Goal: Transaction & Acquisition: Purchase product/service

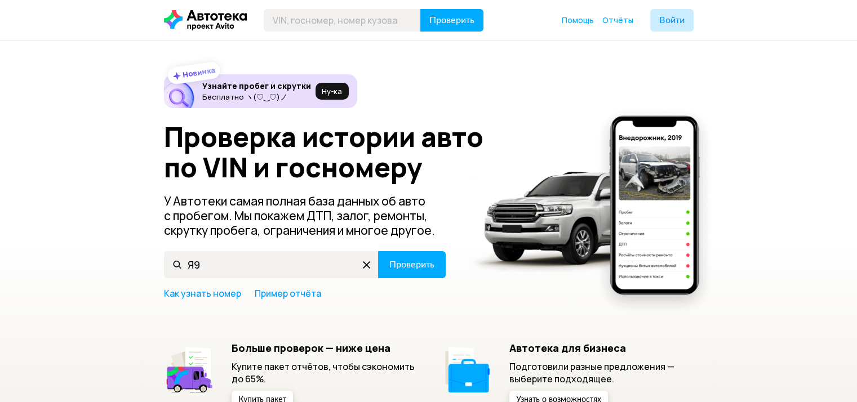
type input "Я"
type input "Z94CT"
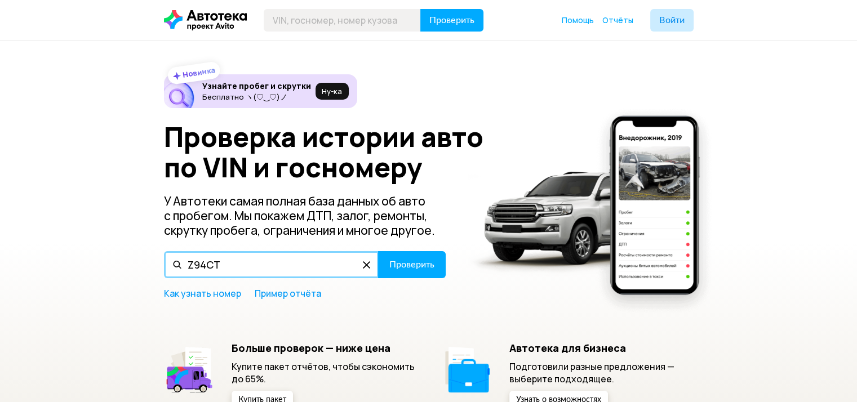
click at [285, 266] on input "Z94CT" at bounding box center [271, 264] width 215 height 27
drag, startPoint x: 314, startPoint y: 265, endPoint x: 109, endPoint y: 239, distance: 206.6
click at [109, 239] on div "Новинка Узнайте пробег и скрутки Бесплатно ヽ(♡‿♡)ノ Ну‑ка Проверка истории авто …" at bounding box center [428, 247] width 857 height 413
type input "[VEHICLE_IDENTIFICATION_NUMBER]"
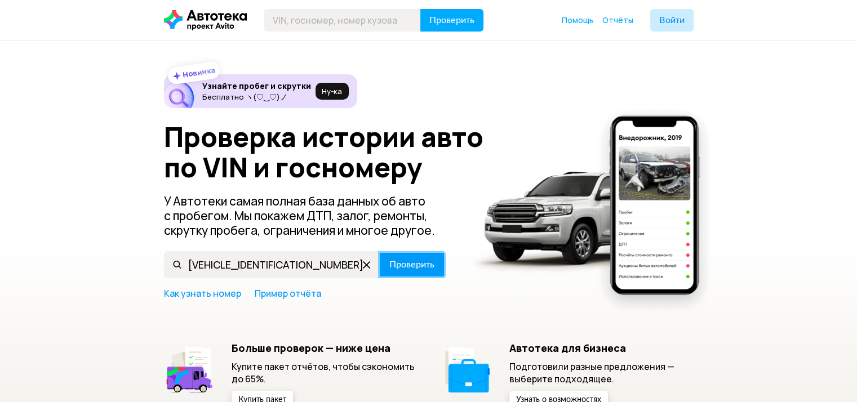
click at [424, 260] on span "Проверить" at bounding box center [411, 264] width 45 height 9
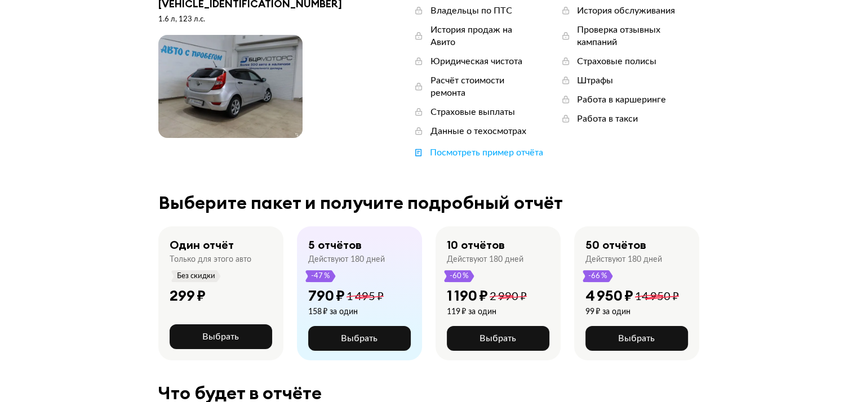
scroll to position [117, 0]
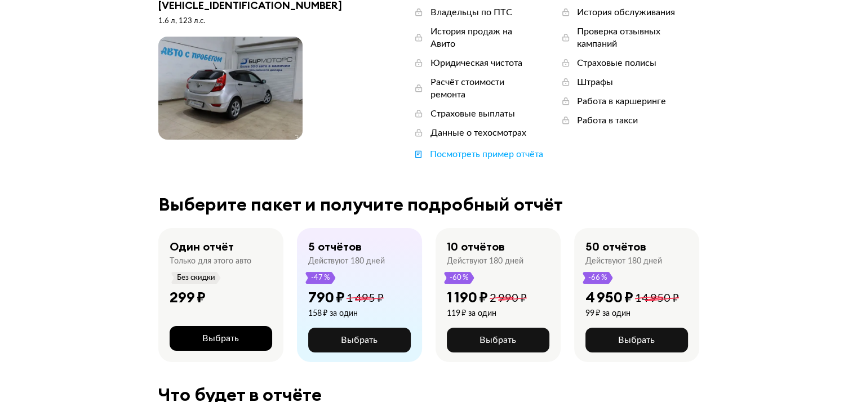
click at [230, 334] on span "Выбрать" at bounding box center [220, 338] width 37 height 9
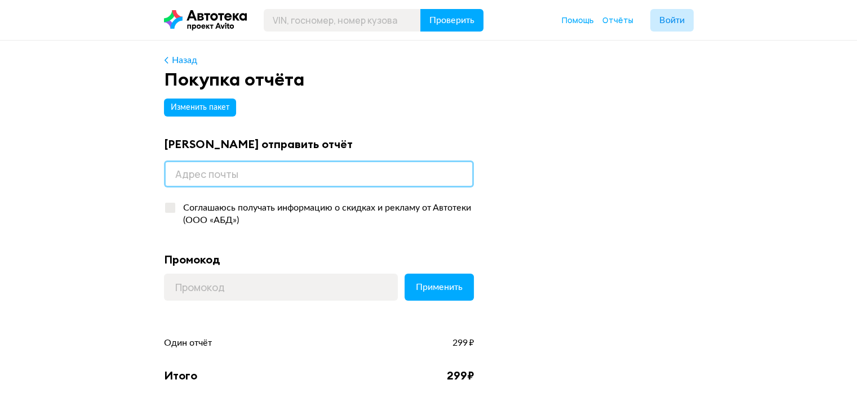
click at [252, 177] on input "email" at bounding box center [319, 174] width 310 height 27
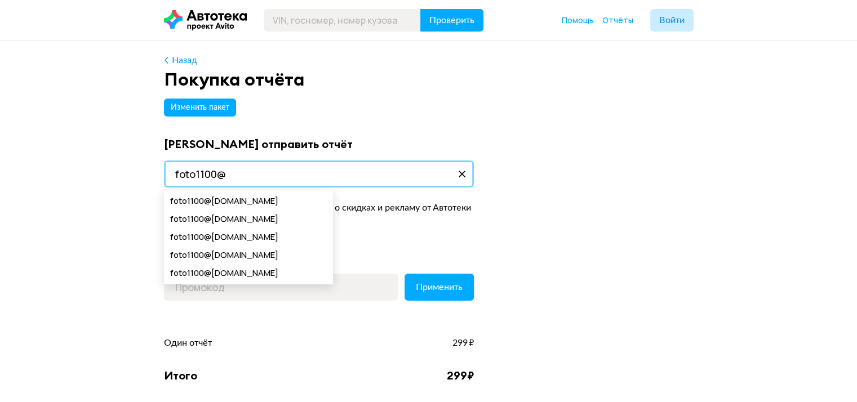
click at [252, 177] on input "foto1100@" at bounding box center [319, 174] width 310 height 27
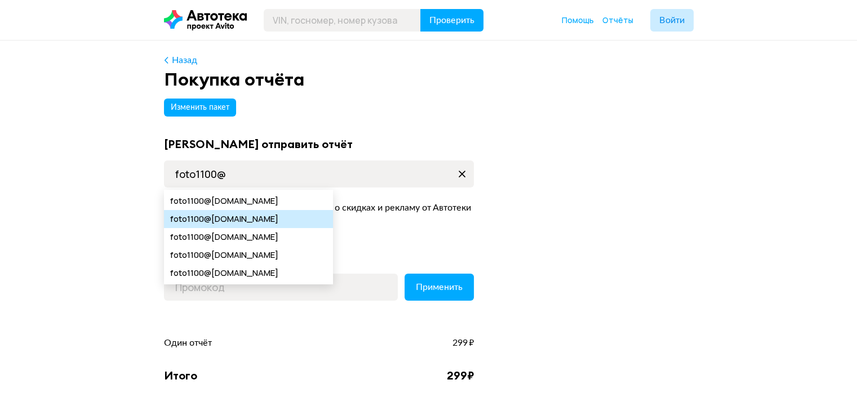
click at [219, 217] on span "@yandex.ru" at bounding box center [241, 219] width 74 height 18
type input "foto1100@yandex.ru"
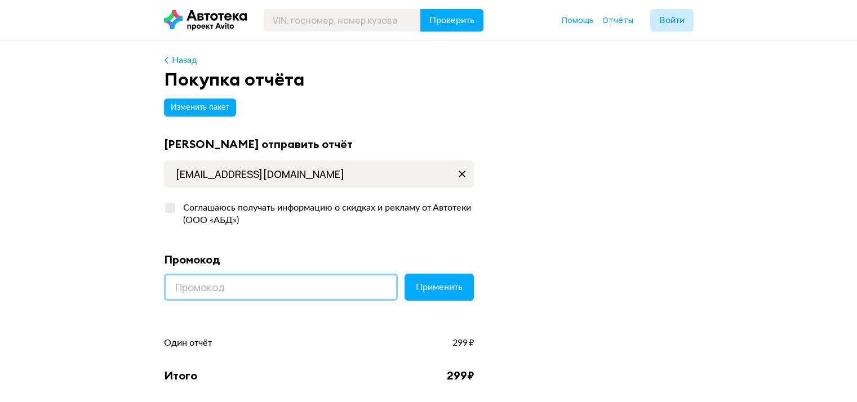
click at [206, 295] on input at bounding box center [281, 287] width 234 height 27
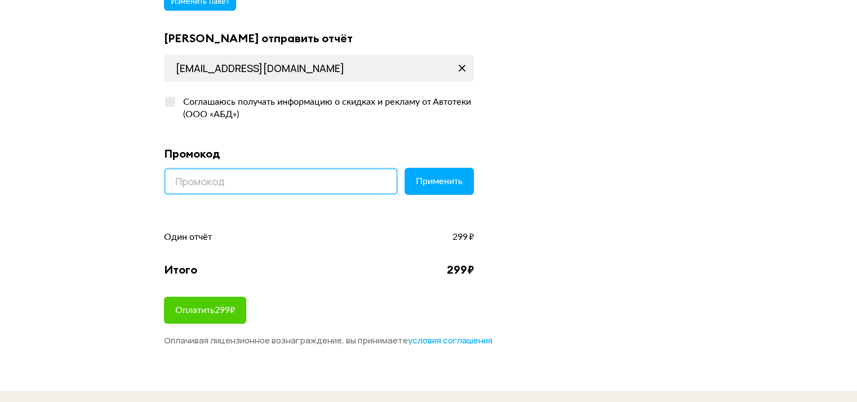
scroll to position [106, 0]
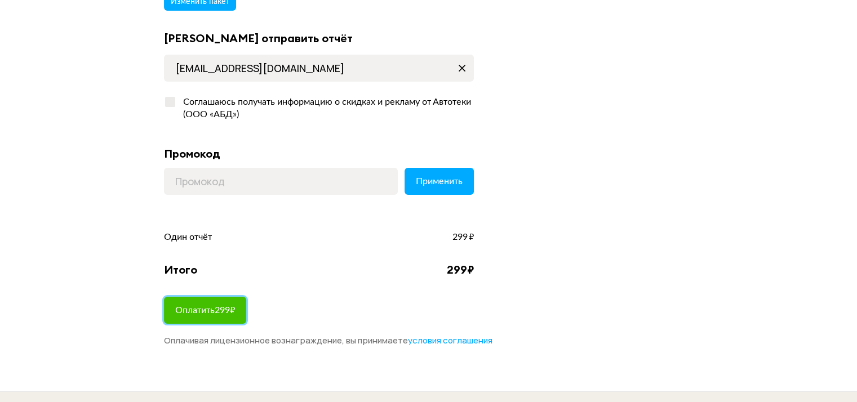
click at [189, 313] on span "Оплатить 299 ₽" at bounding box center [205, 310] width 60 height 9
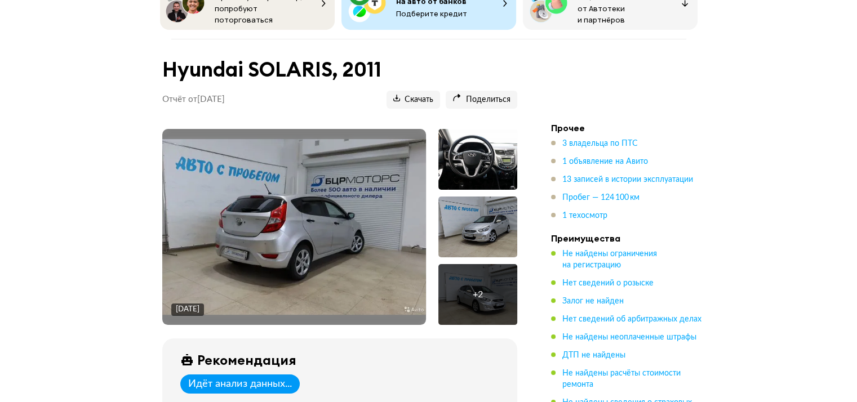
scroll to position [90, 0]
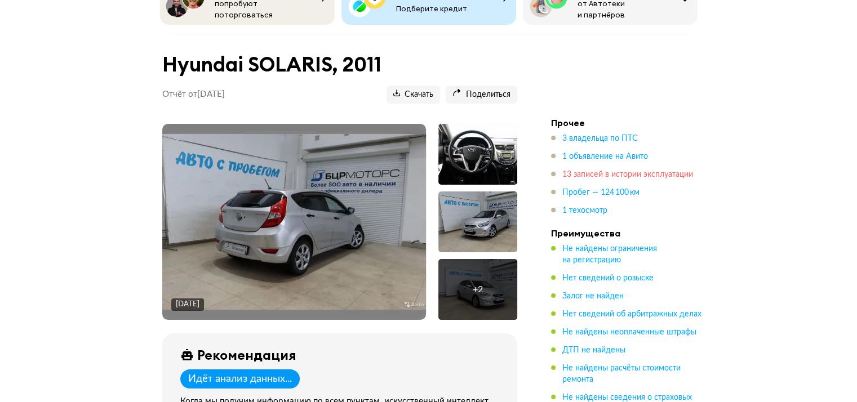
click at [665, 171] on span "13 записей в истории эксплуатации" at bounding box center [627, 175] width 131 height 8
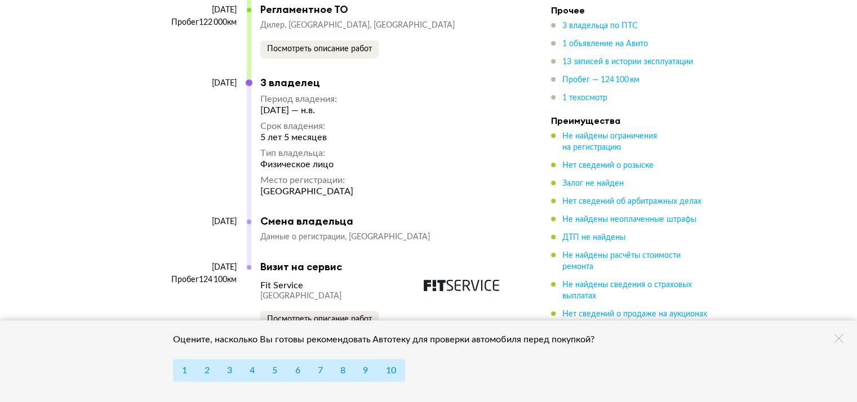
scroll to position [3733, 0]
click at [839, 340] on icon at bounding box center [838, 338] width 9 height 9
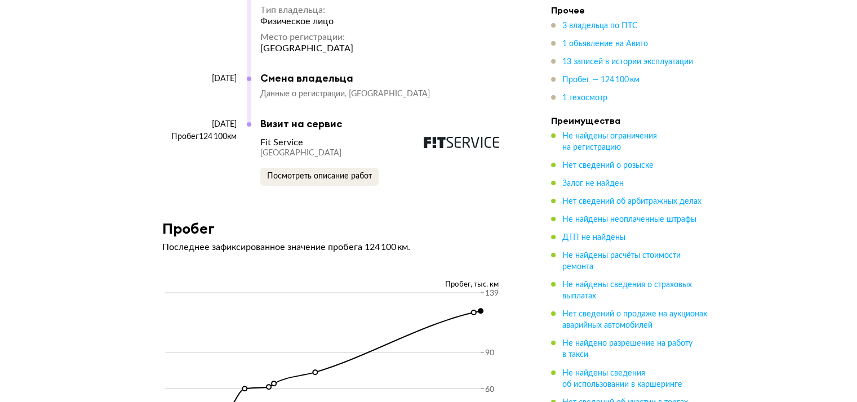
scroll to position [3708, 0]
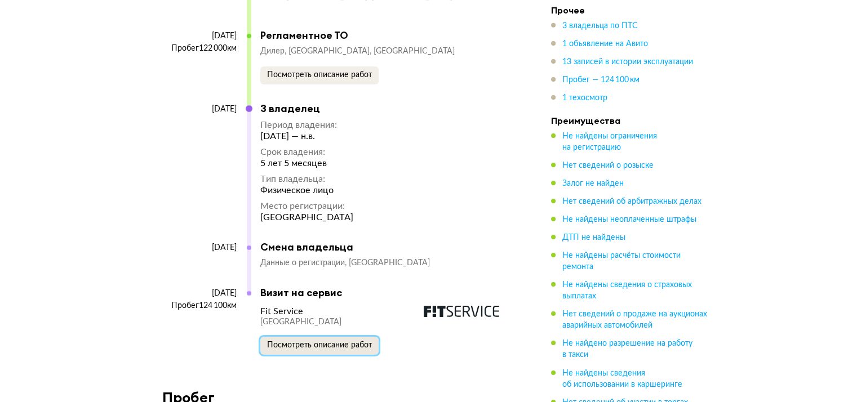
click at [302, 341] on span "Посмотреть описание работ" at bounding box center [319, 345] width 105 height 8
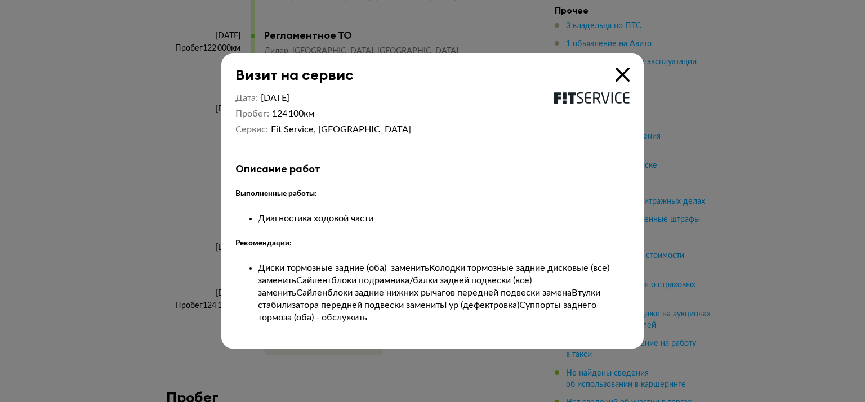
click at [623, 73] on icon at bounding box center [623, 75] width 14 height 14
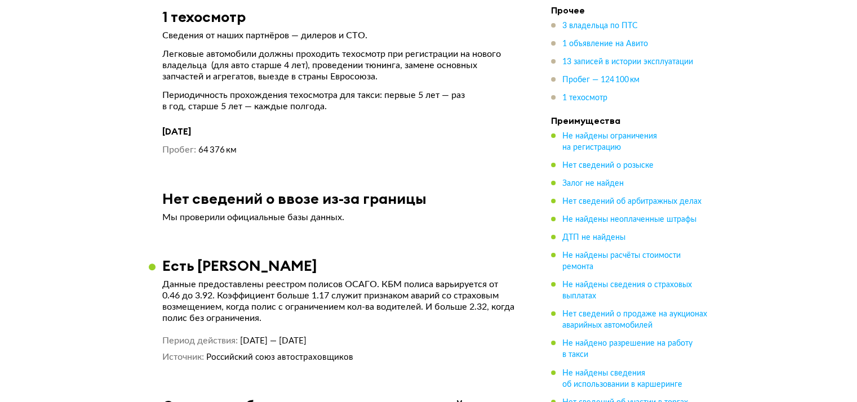
scroll to position [4418, 0]
click at [583, 262] on span "Не найдены расчёты стоимости ремонта" at bounding box center [621, 261] width 118 height 19
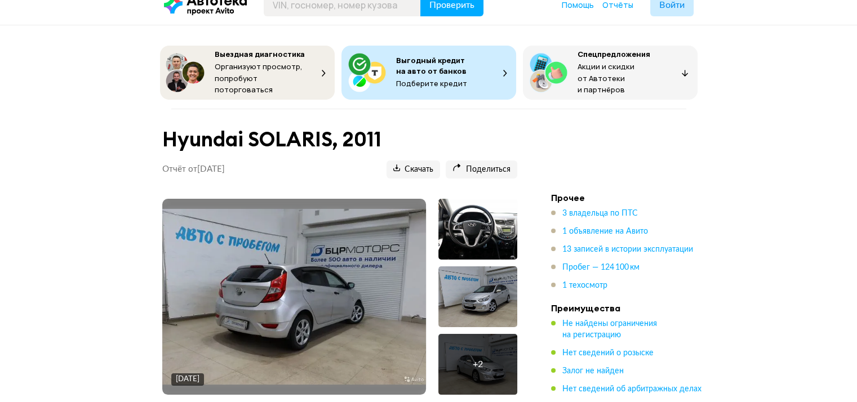
scroll to position [0, 0]
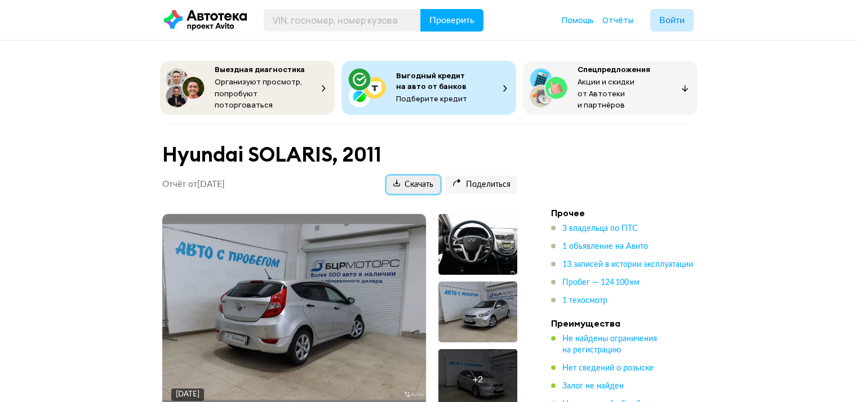
click at [404, 180] on span "Скачать" at bounding box center [413, 185] width 40 height 11
click at [341, 299] on img at bounding box center [294, 312] width 264 height 176
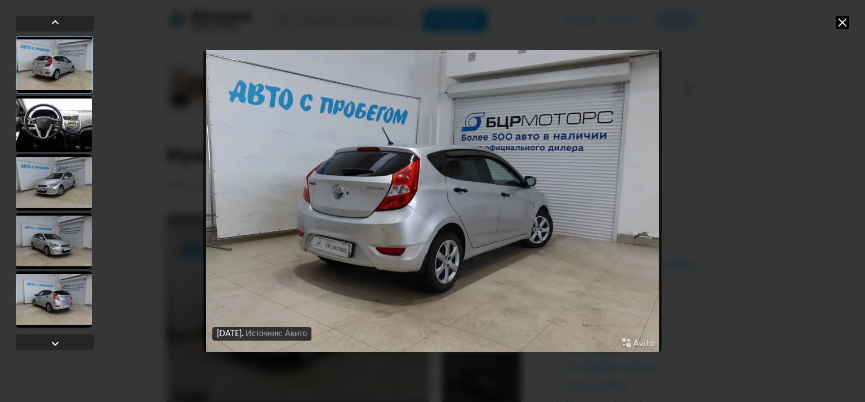
click at [57, 125] on div at bounding box center [54, 124] width 76 height 56
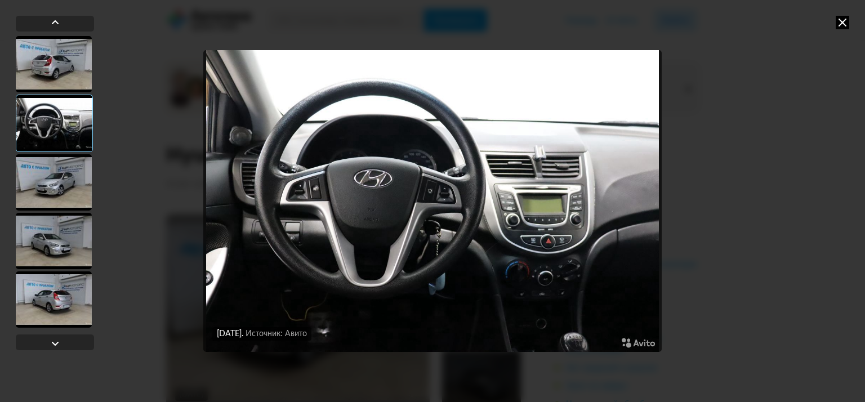
click at [50, 173] on div at bounding box center [54, 182] width 76 height 56
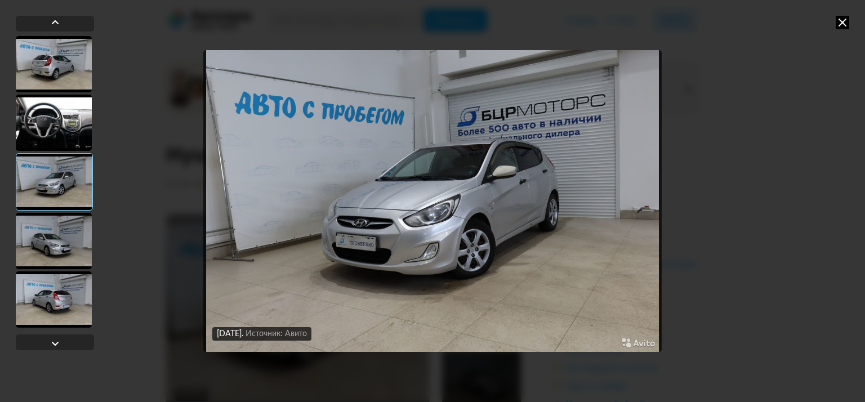
click at [50, 242] on div at bounding box center [54, 241] width 76 height 56
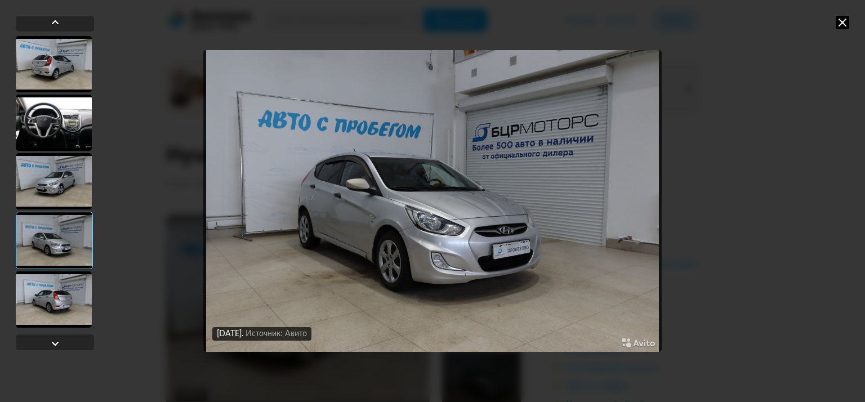
click at [53, 285] on div at bounding box center [54, 299] width 76 height 56
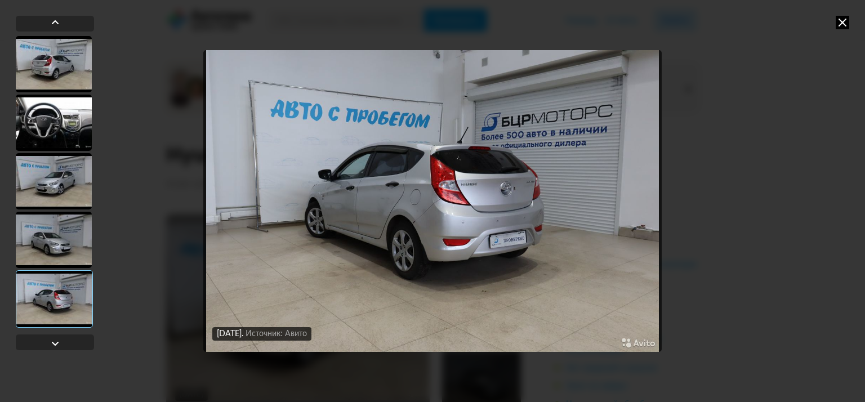
click at [843, 22] on icon at bounding box center [843, 23] width 14 height 14
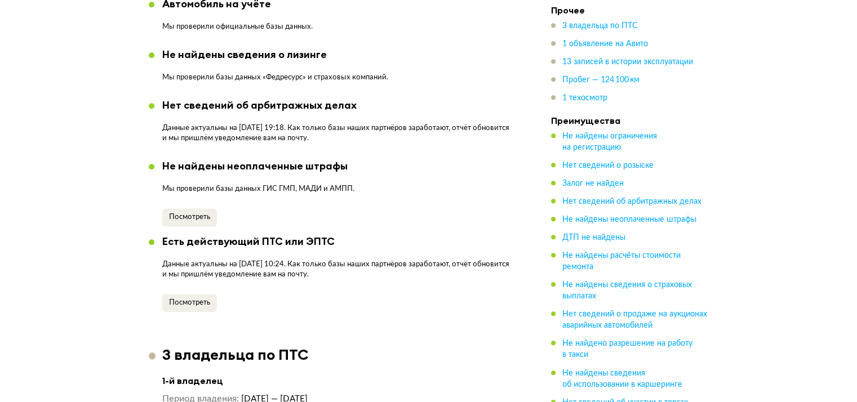
scroll to position [1067, 0]
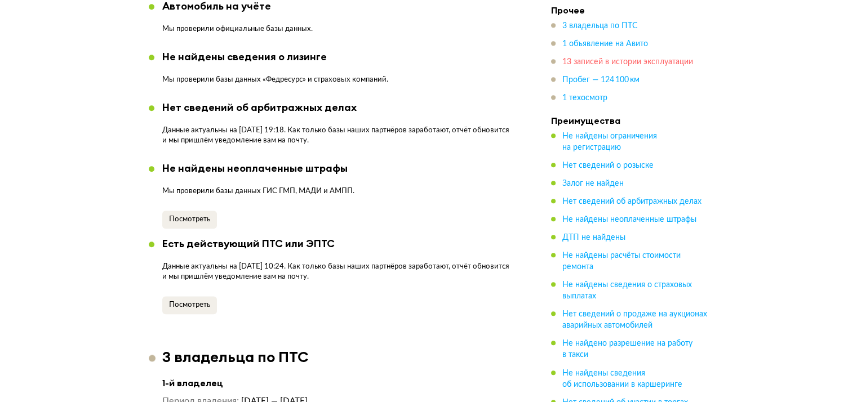
click at [643, 65] on span "13 записей в истории эксплуатации" at bounding box center [627, 62] width 131 height 8
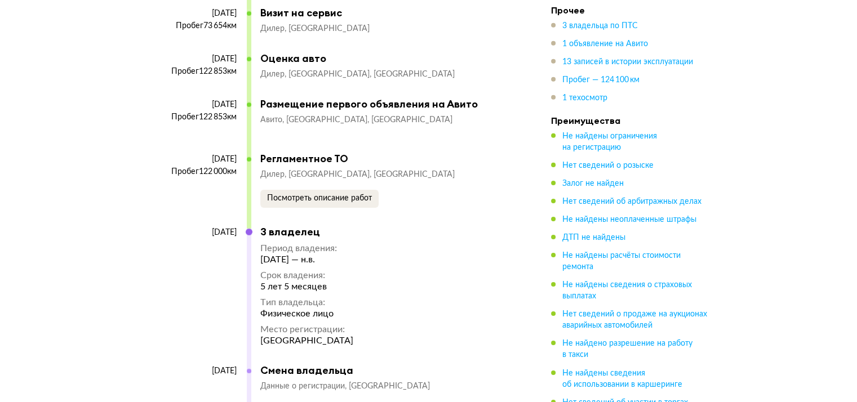
scroll to position [3537, 0]
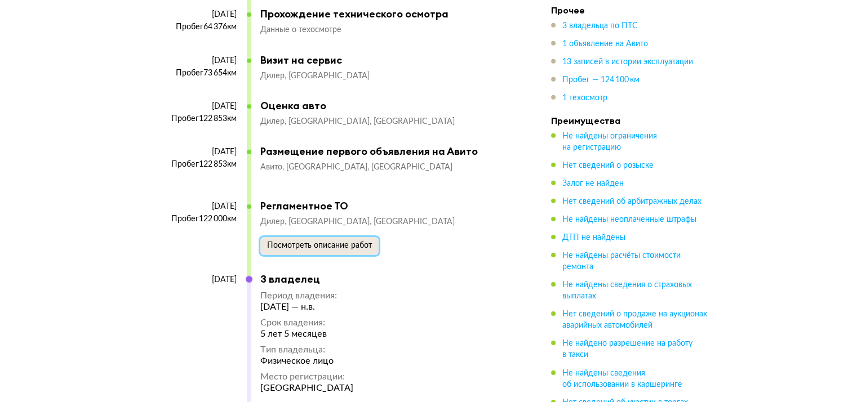
click at [329, 242] on span "Посмотреть описание работ" at bounding box center [319, 246] width 105 height 8
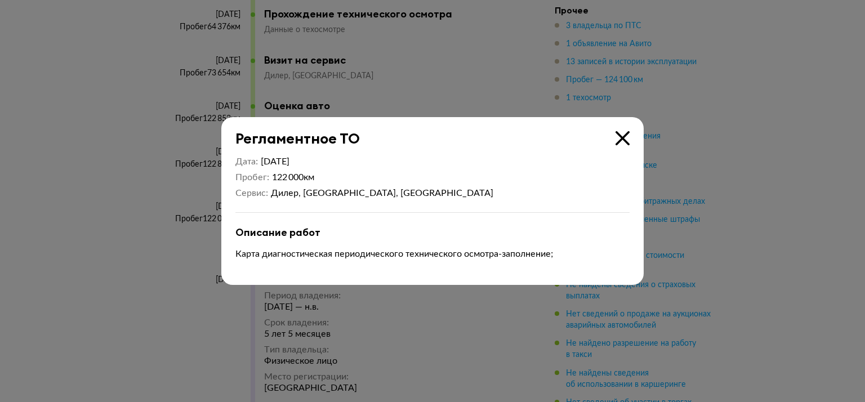
click at [625, 133] on icon at bounding box center [623, 138] width 14 height 14
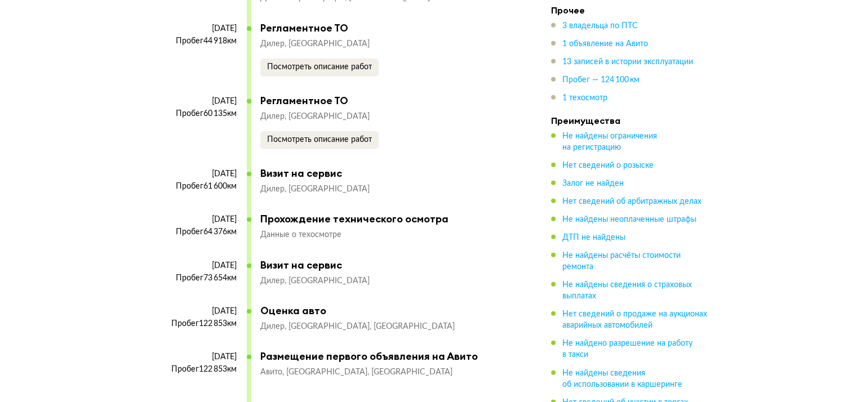
scroll to position [3326, 0]
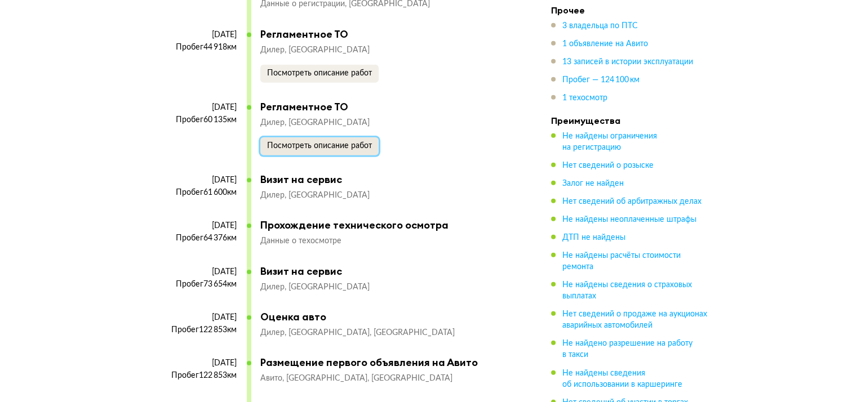
click at [333, 142] on span "Посмотреть описание работ" at bounding box center [319, 146] width 105 height 8
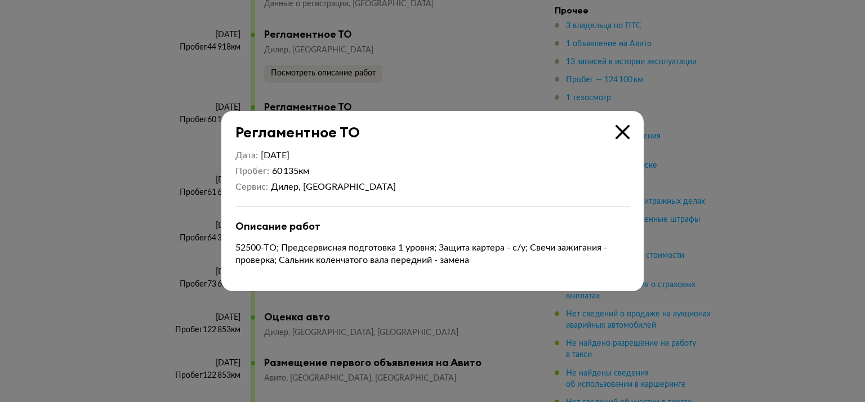
click at [623, 132] on icon at bounding box center [623, 132] width 14 height 14
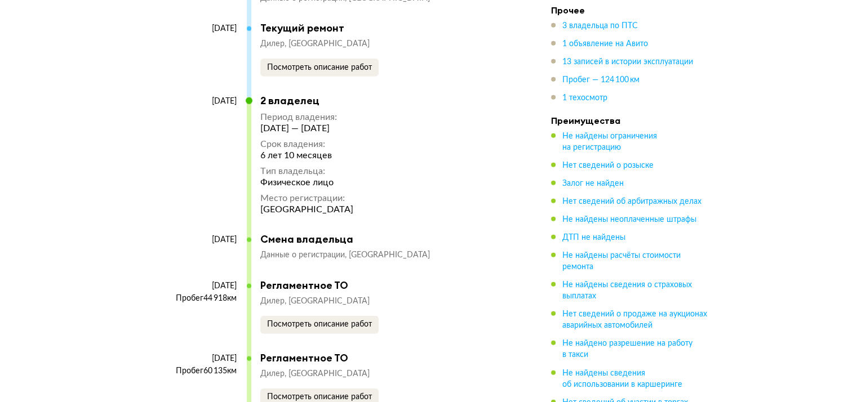
scroll to position [2925, 0]
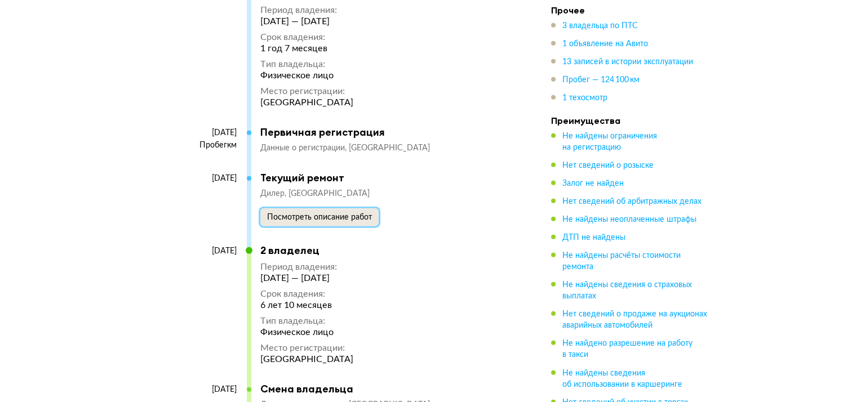
click at [309, 213] on span "Посмотреть описание работ" at bounding box center [319, 217] width 105 height 8
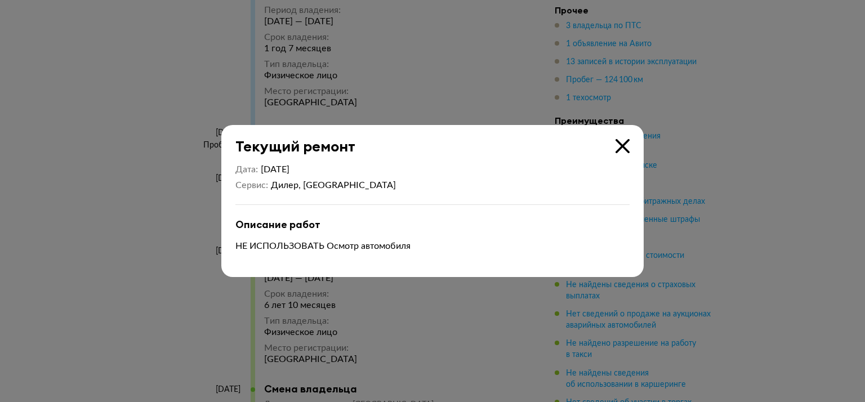
click at [621, 145] on icon at bounding box center [623, 146] width 14 height 14
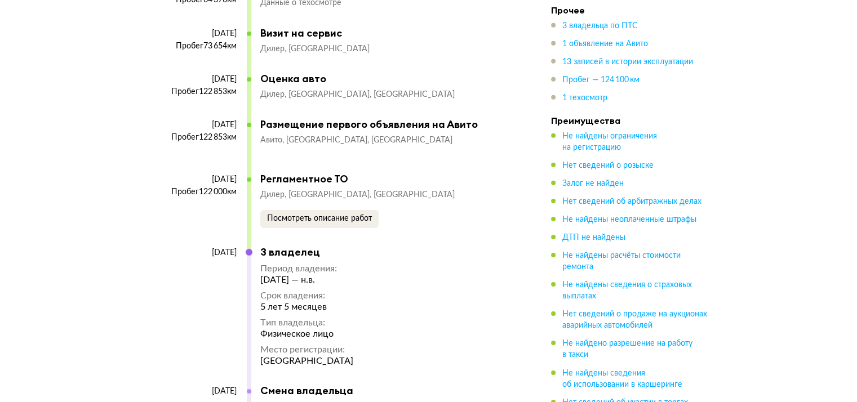
scroll to position [3563, 0]
click at [309, 215] on span "Посмотреть описание работ" at bounding box center [319, 219] width 105 height 8
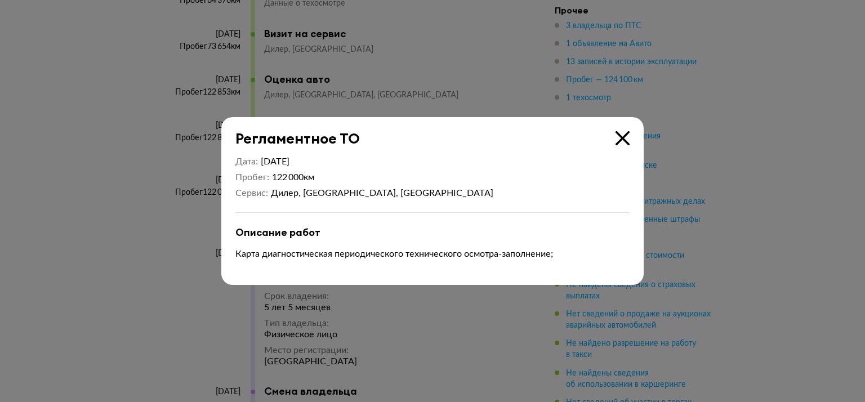
click at [622, 142] on icon at bounding box center [623, 138] width 14 height 14
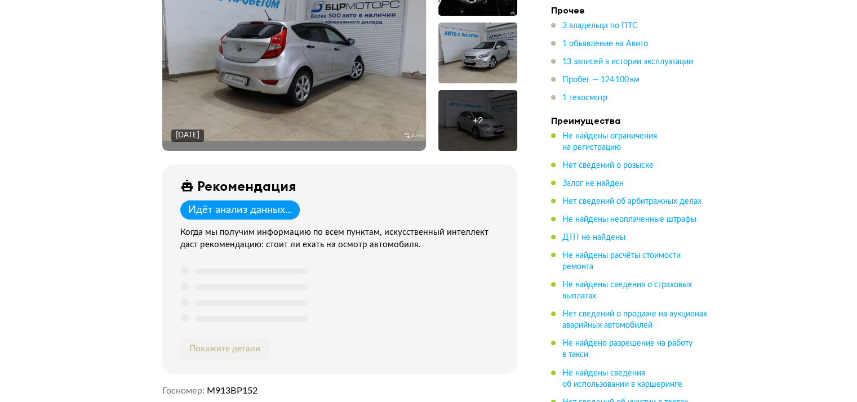
scroll to position [259, 0]
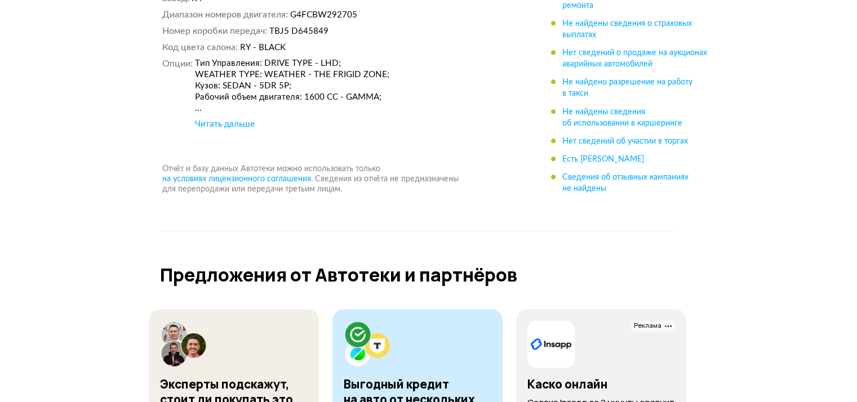
scroll to position [5022, 0]
click at [219, 118] on div "Читать дальше" at bounding box center [225, 123] width 60 height 11
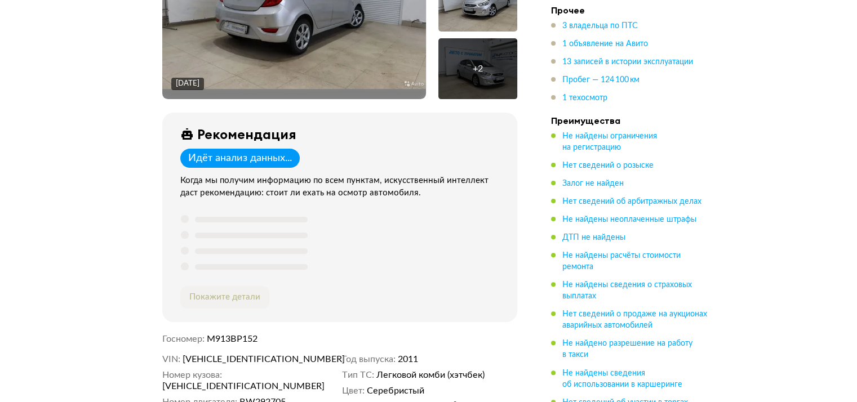
scroll to position [335, 0]
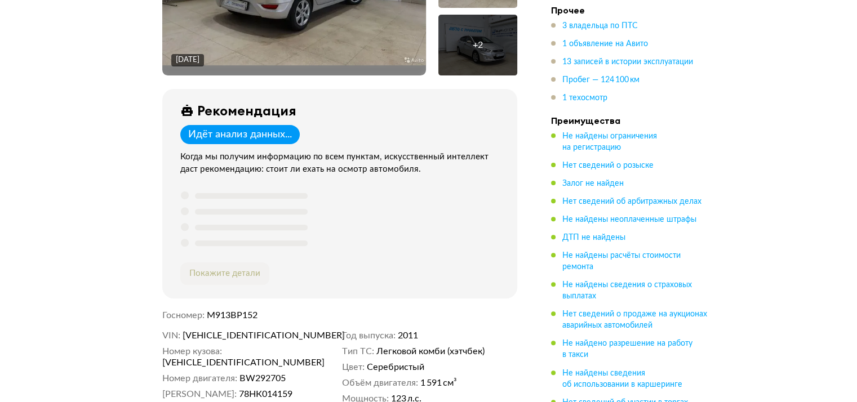
click at [265, 133] on div "Идёт анализ данных..." at bounding box center [240, 134] width 104 height 12
